Goal: Navigation & Orientation: Find specific page/section

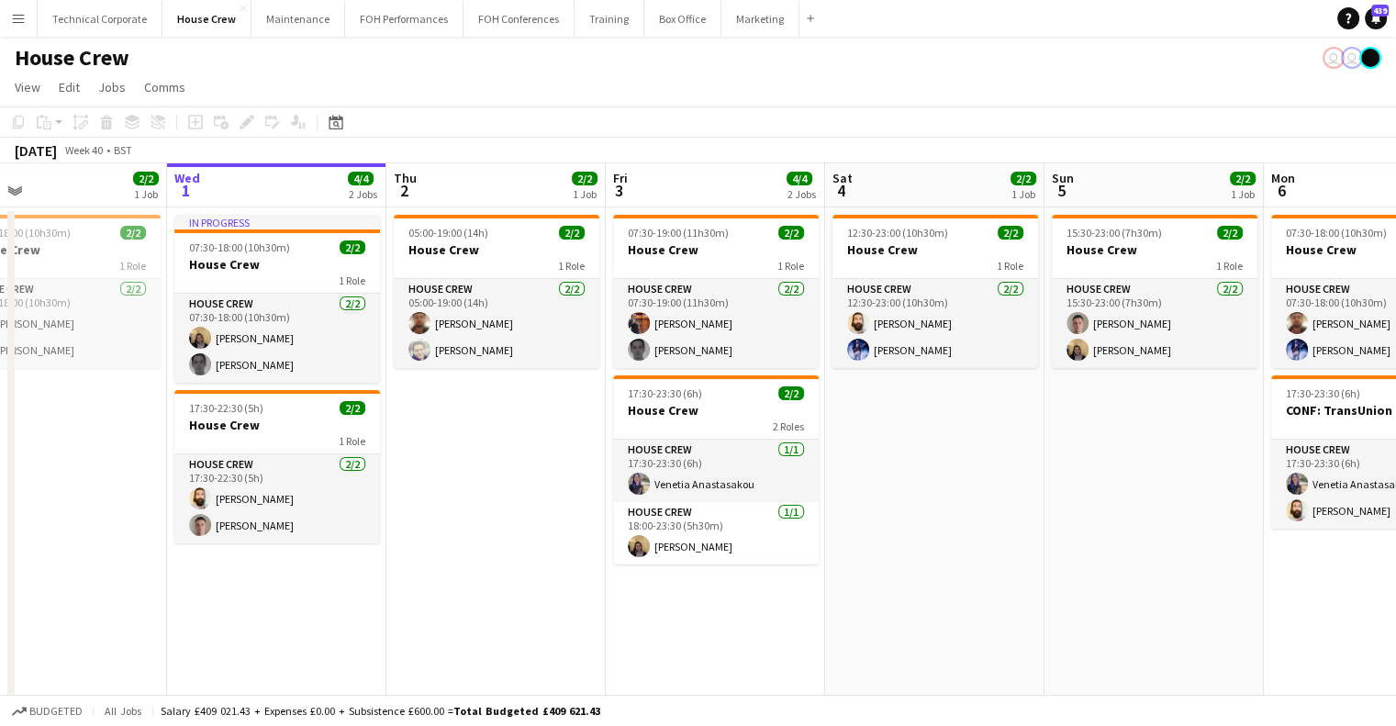
scroll to position [0, 786]
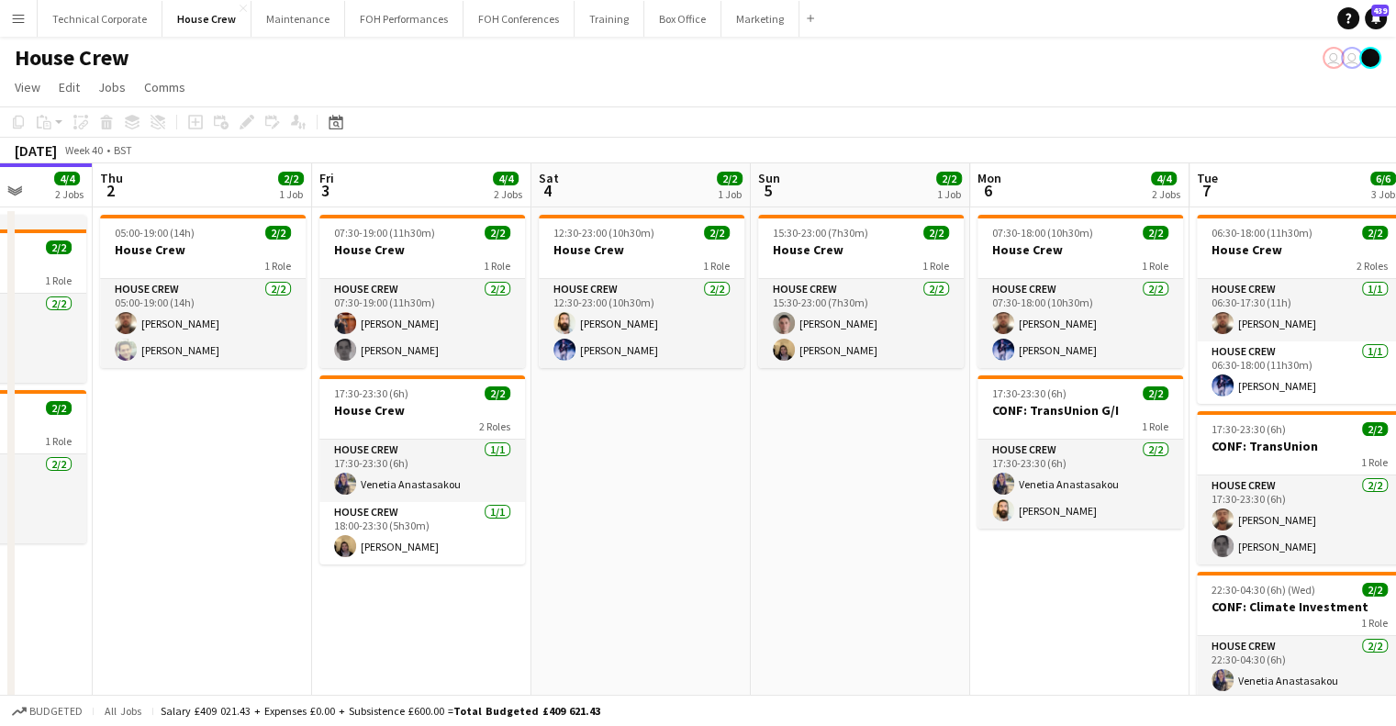
drag, startPoint x: 1028, startPoint y: 389, endPoint x: 713, endPoint y: 420, distance: 316.4
click at [714, 424] on app-calendar-viewport "Sun 28 2/2 1 Job Mon 29 4/4 2 Jobs Tue 30 2/2 1 Job Wed 1 4/4 2 Jobs Thu 2 2/2 …" at bounding box center [698, 473] width 1396 height 620
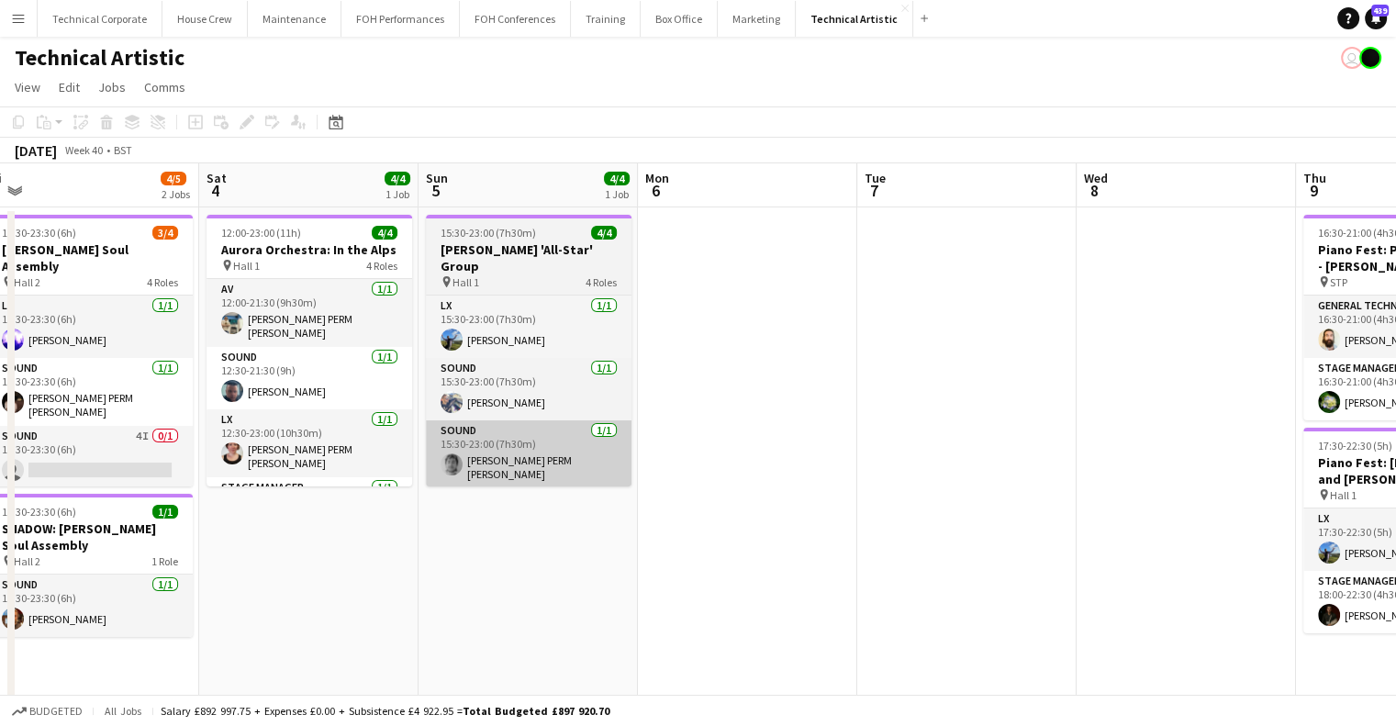
drag, startPoint x: 640, startPoint y: 532, endPoint x: 551, endPoint y: 452, distance: 119.6
click at [594, 528] on app-calendar-viewport "Wed 1 4/4 1 Job Thu 2 Fri 3 4/5 2 Jobs Sat 4 4/4 1 Job Sun 5 4/4 1 Job Mon 6 Tu…" at bounding box center [698, 450] width 1396 height 575
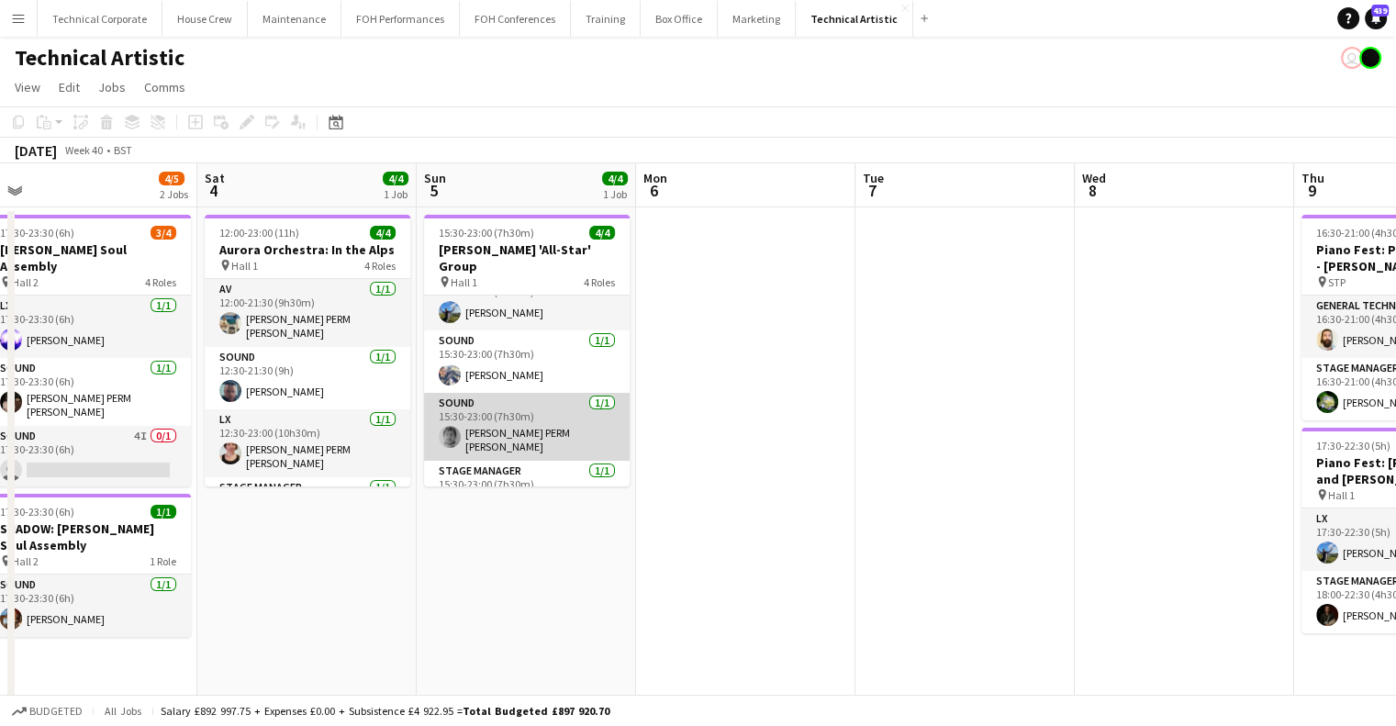
scroll to position [41, 0]
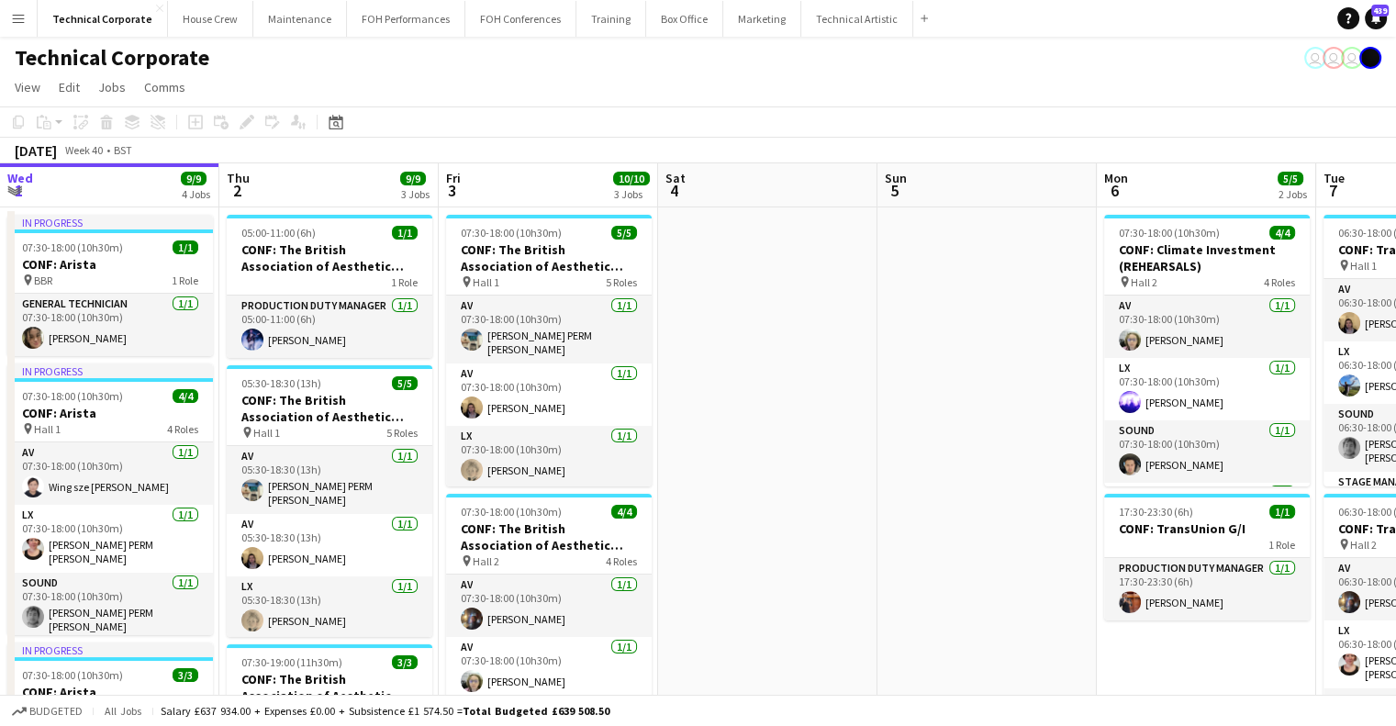
scroll to position [0, 533]
